Goal: Communication & Community: Answer question/provide support

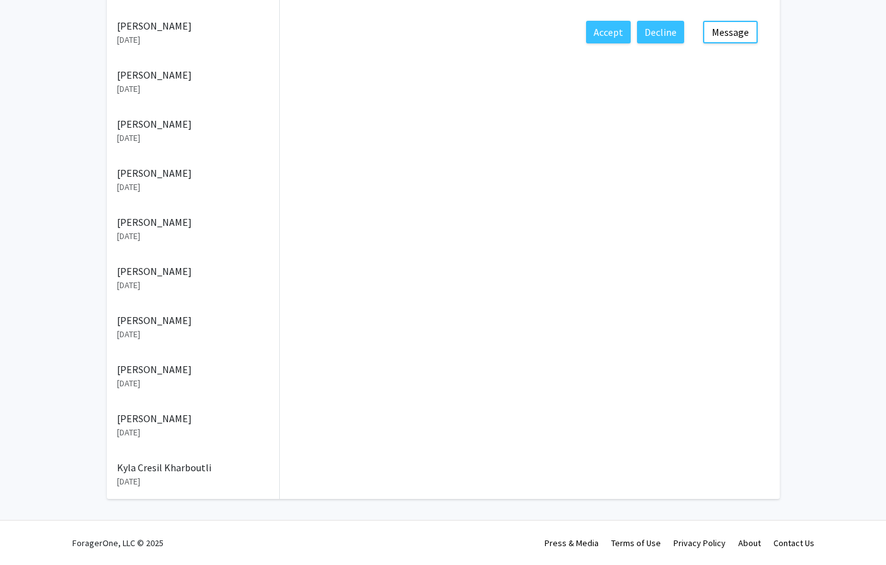
scroll to position [512, 0]
click at [723, 43] on button "Message" at bounding box center [730, 32] width 55 height 23
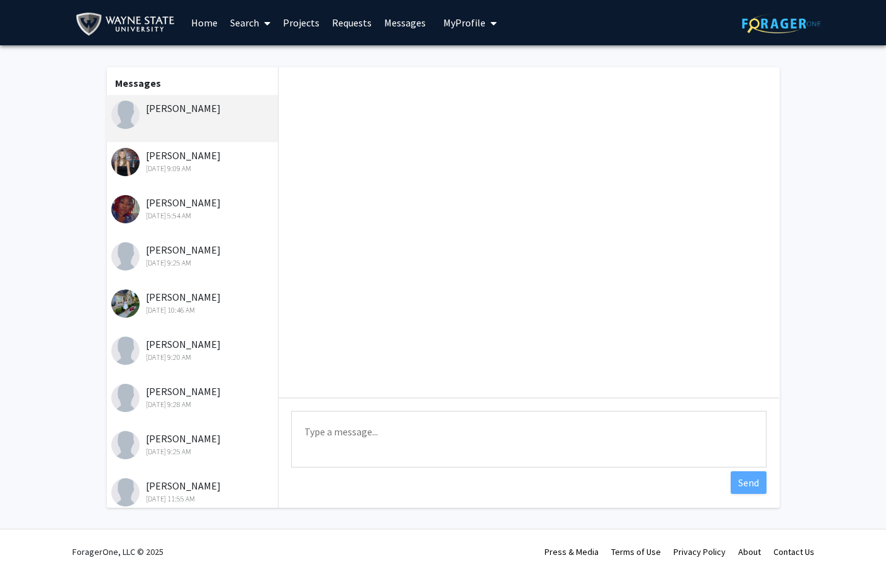
click at [197, 116] on div "[PERSON_NAME]" at bounding box center [193, 108] width 164 height 15
click at [789, 26] on img at bounding box center [781, 23] width 79 height 19
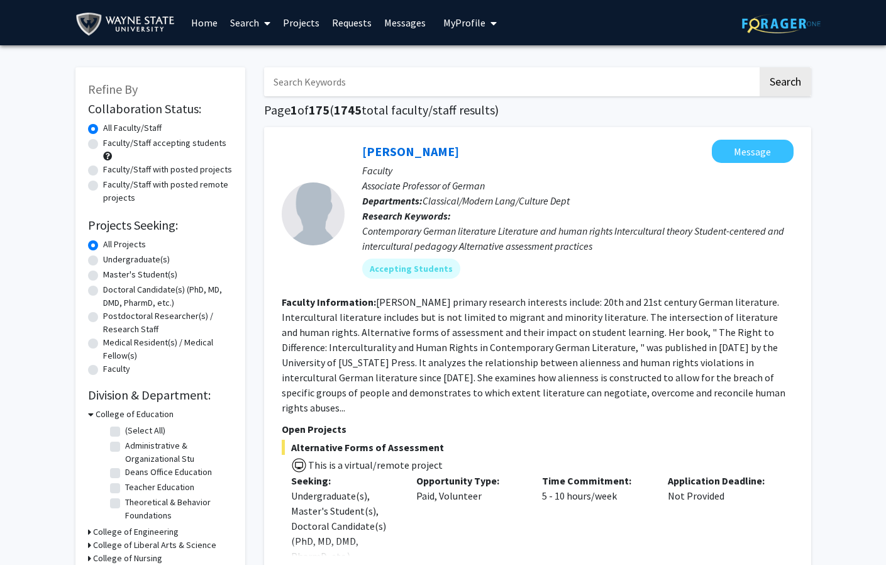
click at [205, 23] on link "Home" at bounding box center [204, 23] width 39 height 44
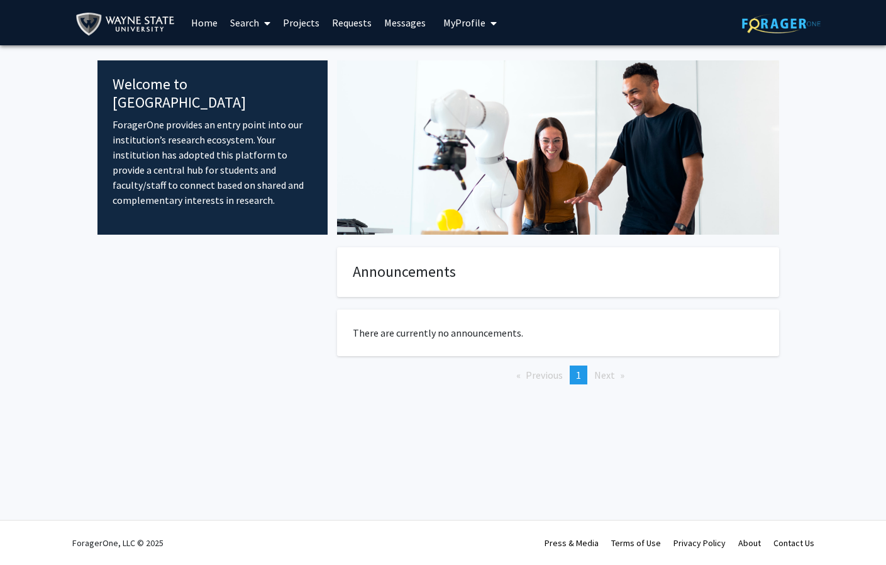
click at [480, 25] on span "My Profile" at bounding box center [464, 22] width 42 height 13
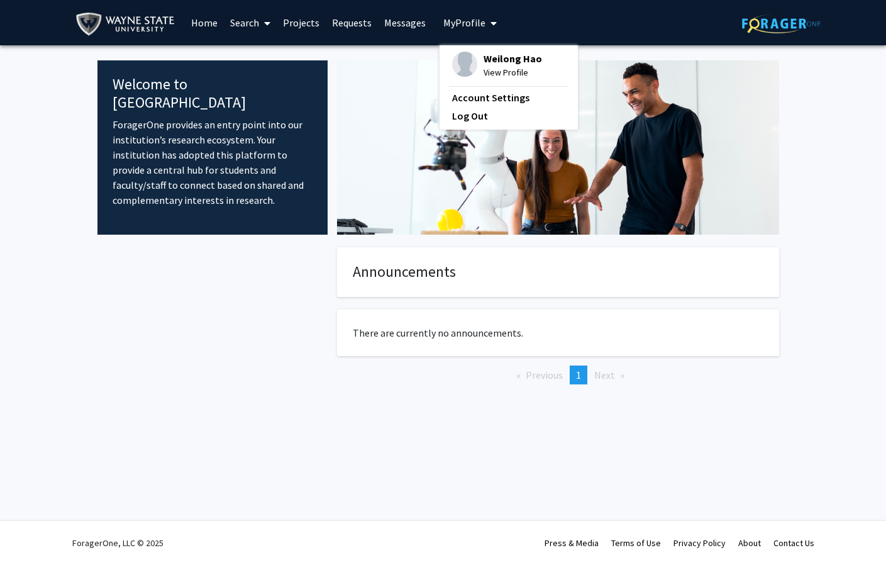
click at [504, 63] on span "Weilong Hao" at bounding box center [512, 59] width 58 height 14
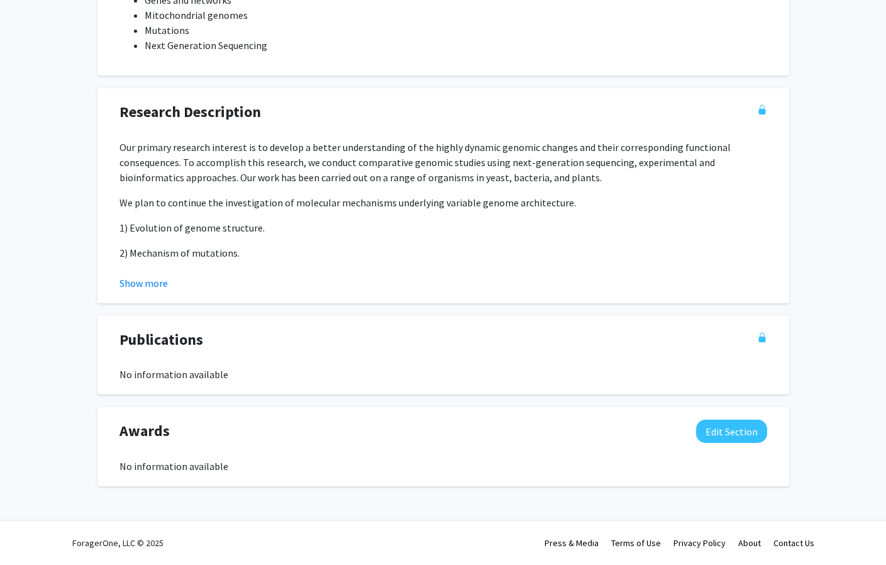
scroll to position [1127, 0]
click at [148, 290] on button "Show more" at bounding box center [143, 282] width 48 height 15
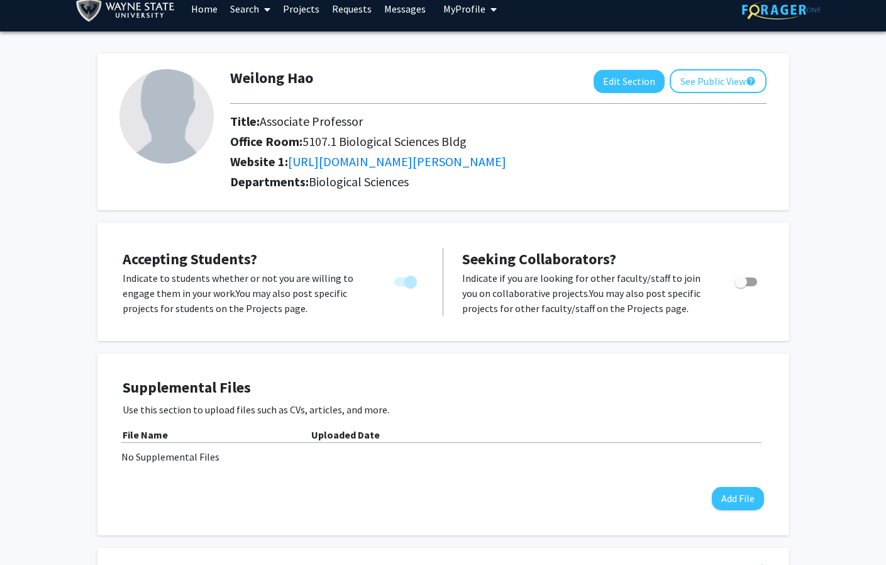
scroll to position [0, 0]
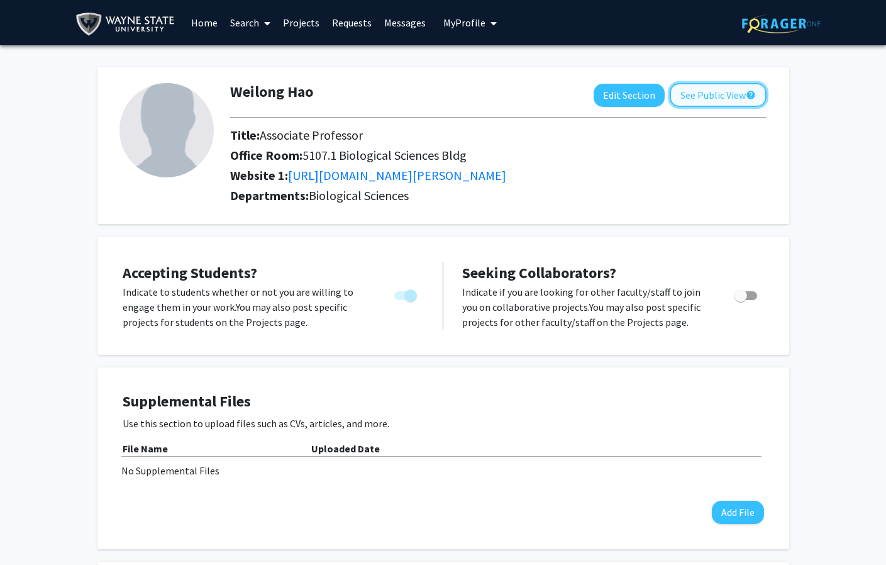
click at [695, 101] on button "See Public View help" at bounding box center [718, 95] width 97 height 24
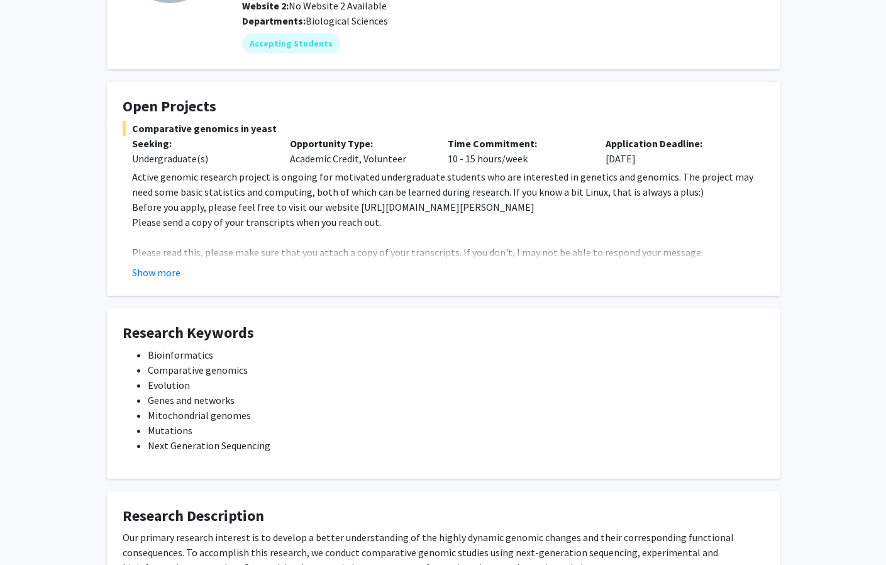
scroll to position [163, 0]
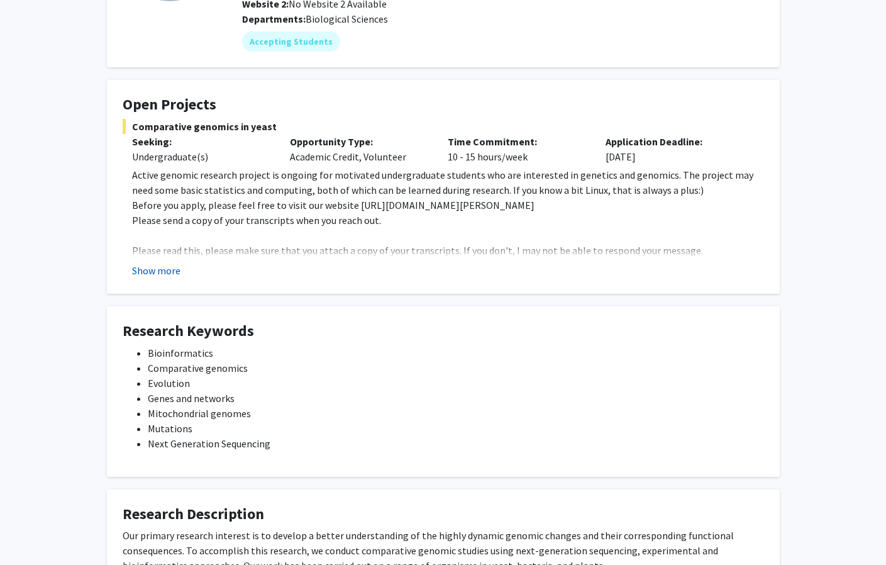
click at [170, 278] on button "Show more" at bounding box center [156, 270] width 48 height 15
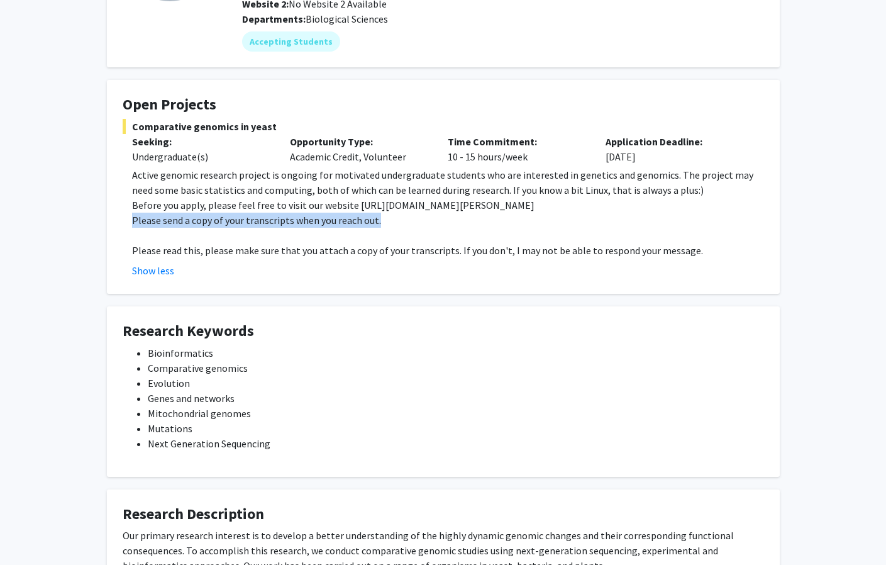
drag, startPoint x: 131, startPoint y: 382, endPoint x: 497, endPoint y: 383, distance: 365.3
click at [497, 228] on p "Please send a copy of your transcripts when you reach out." at bounding box center [448, 219] width 632 height 15
drag, startPoint x: 261, startPoint y: 346, endPoint x: 208, endPoint y: 333, distance: 54.4
click at [260, 197] on p "Active genomic research project is ongoing for motivated undergraduate students…" at bounding box center [448, 182] width 632 height 30
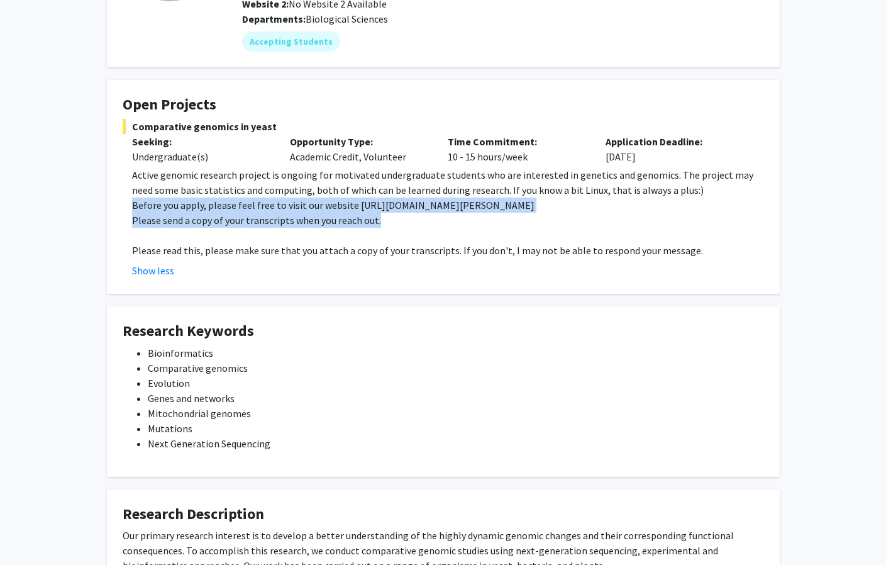
drag, startPoint x: 133, startPoint y: 359, endPoint x: 511, endPoint y: 382, distance: 379.2
click at [511, 258] on div "Active genomic research project is ongoing for motivated undergraduate students…" at bounding box center [448, 212] width 632 height 91
copy div "Before you apply, please feel free to visit our website https://haolab.wayne.ed…"
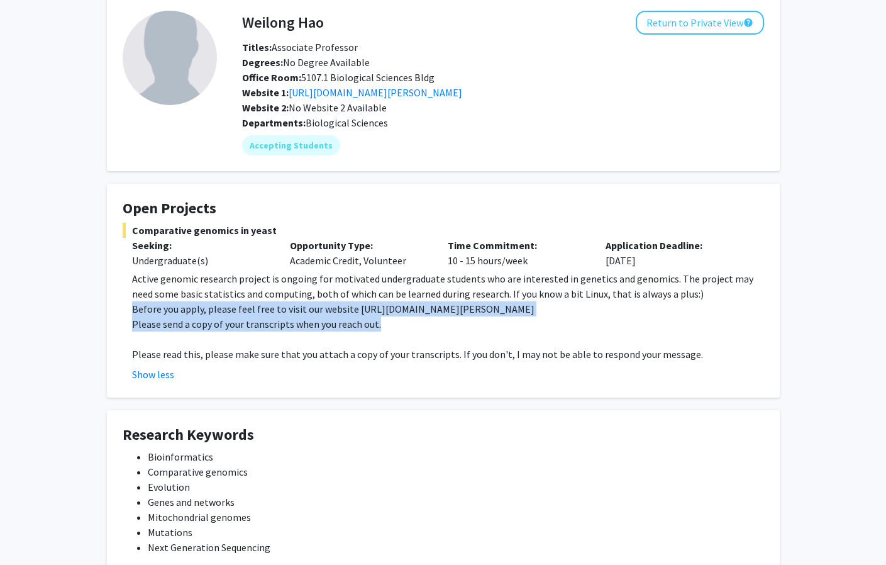
scroll to position [0, 0]
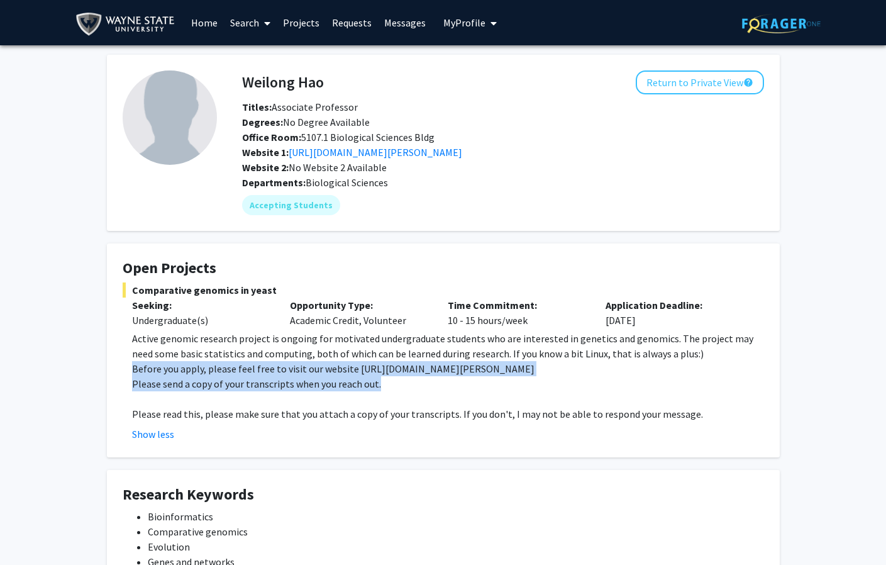
click at [208, 24] on link "Home" at bounding box center [204, 23] width 39 height 44
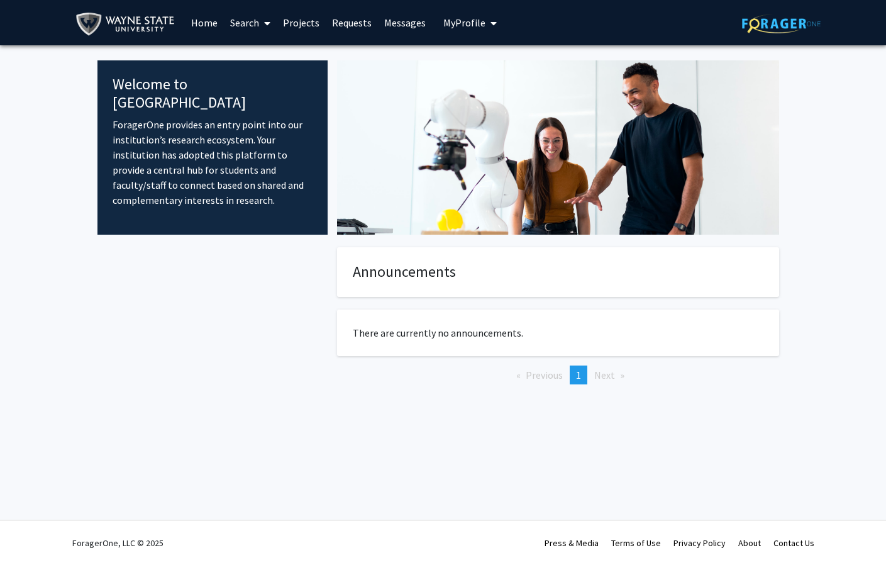
click at [306, 21] on link "Projects" at bounding box center [301, 23] width 49 height 44
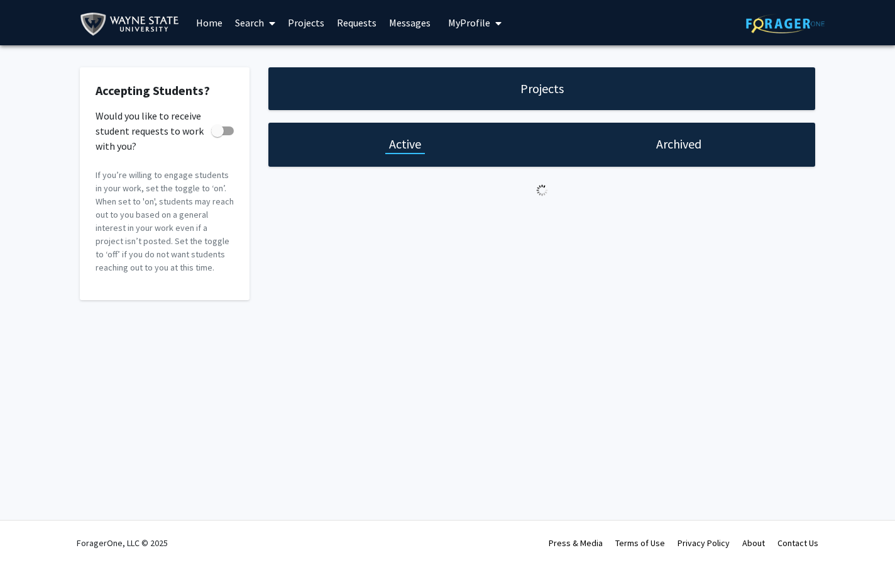
checkbox input "true"
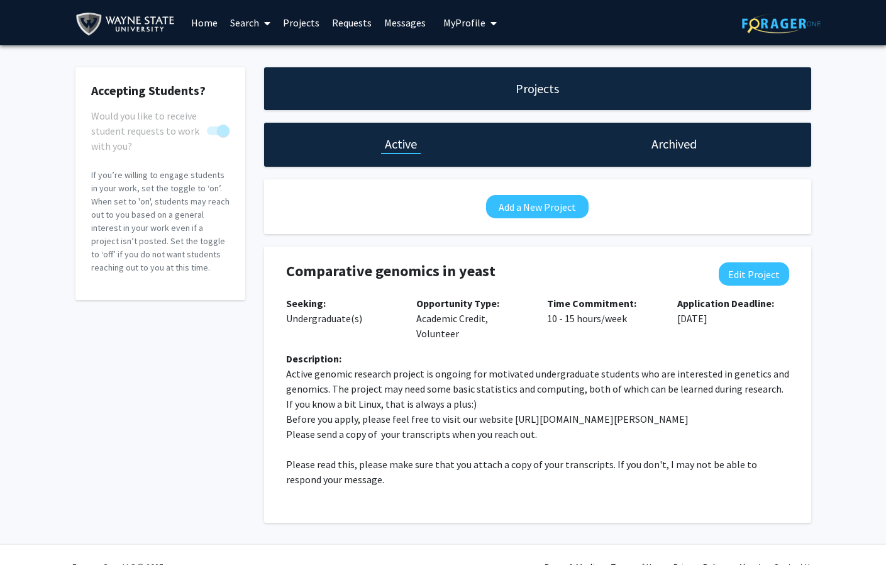
drag, startPoint x: 514, startPoint y: 94, endPoint x: 530, endPoint y: 94, distance: 15.7
click at [516, 94] on h1 "Projects" at bounding box center [537, 89] width 43 height 18
click at [477, 24] on span "My Profile" at bounding box center [464, 22] width 42 height 13
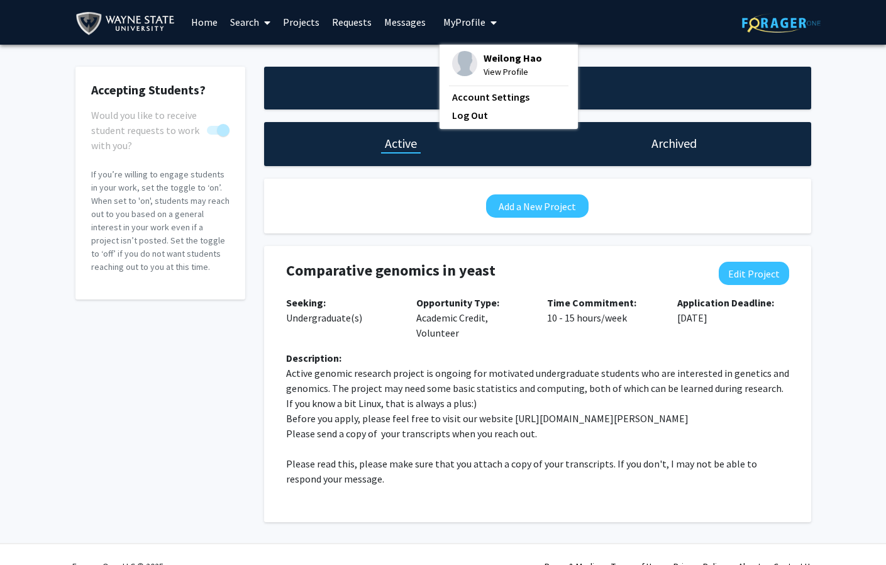
scroll to position [3, 0]
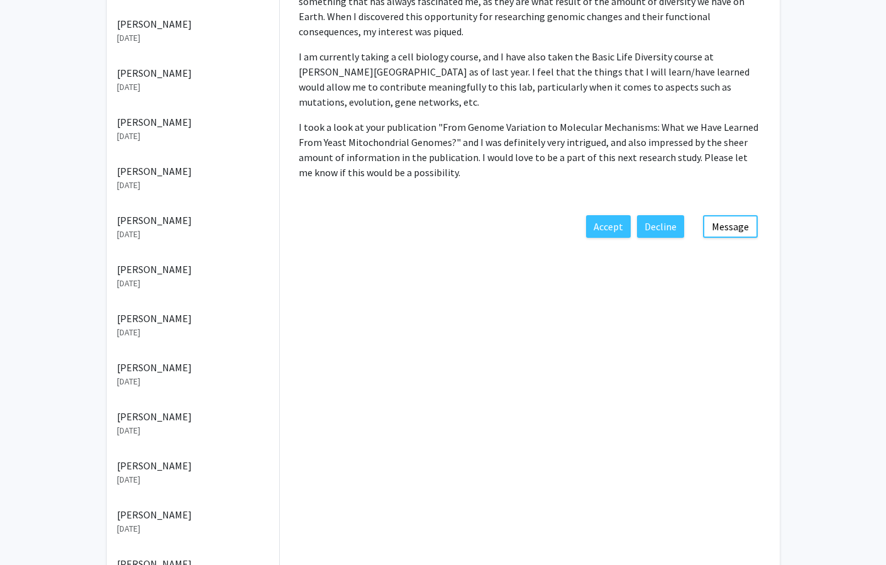
scroll to position [512, 0]
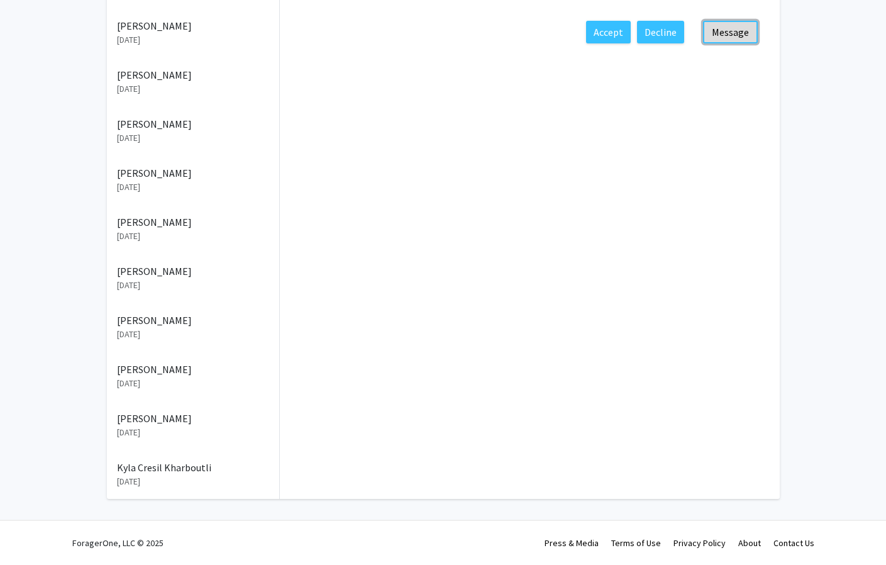
click at [731, 43] on button "Message" at bounding box center [730, 32] width 55 height 23
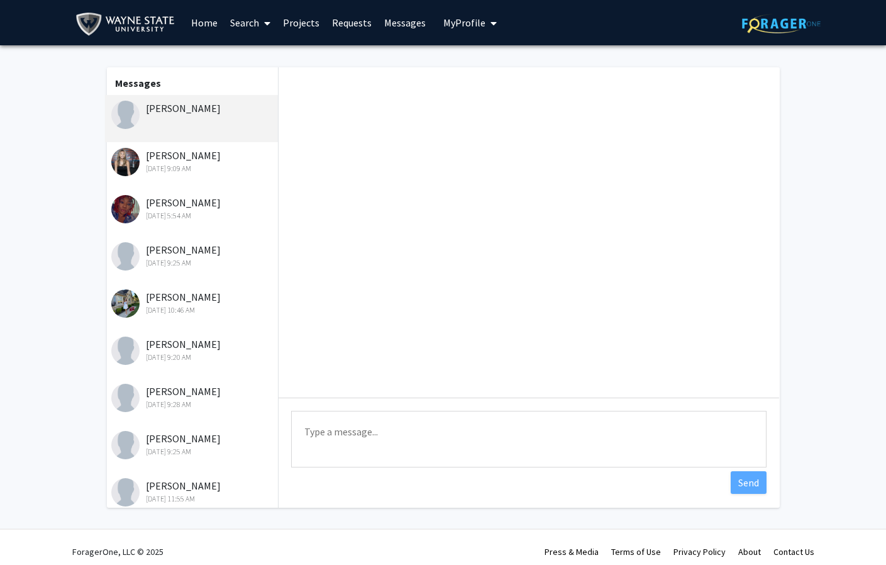
click at [417, 428] on textarea "Type a message" at bounding box center [528, 439] width 475 height 57
paste textarea "Before you apply, please feel free to visit our website [URL][DOMAIN_NAME][PERS…"
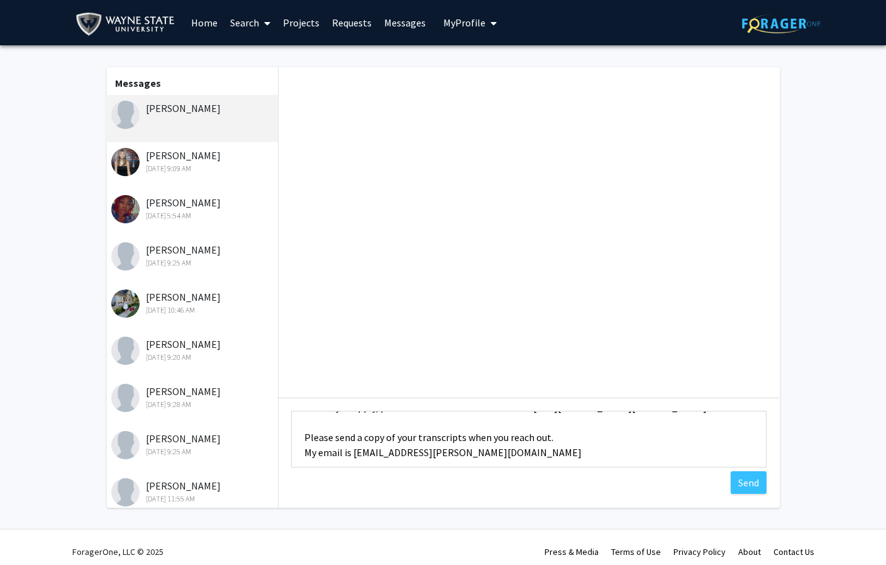
scroll to position [4, 0]
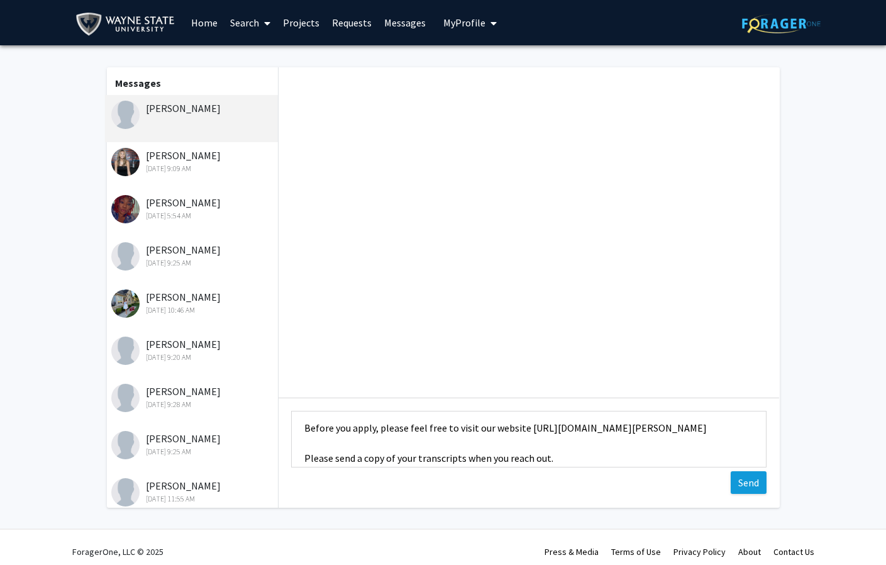
type textarea "Before you apply, please feel free to visit our website [URL][DOMAIN_NAME][PERS…"
click at [734, 494] on button "Send" at bounding box center [749, 482] width 36 height 23
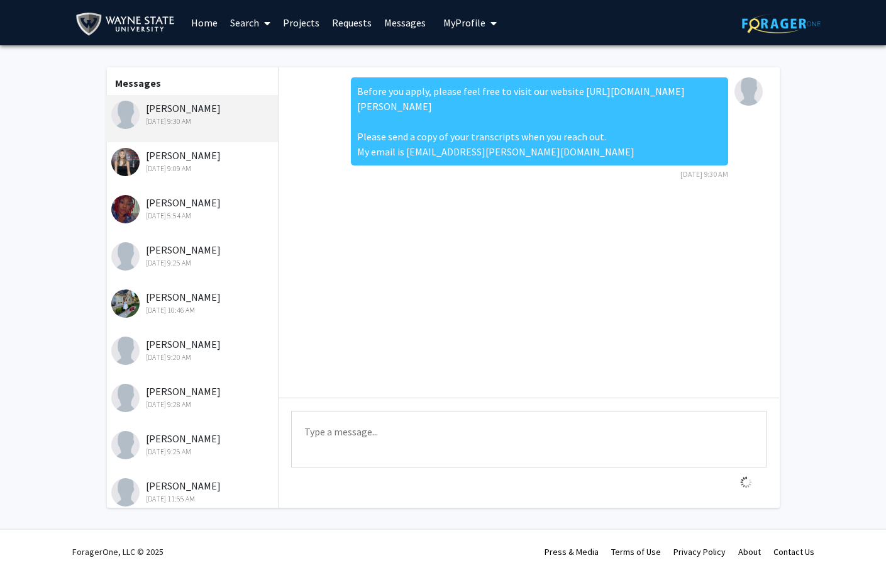
scroll to position [0, 0]
